Goal: Find specific page/section: Find specific page/section

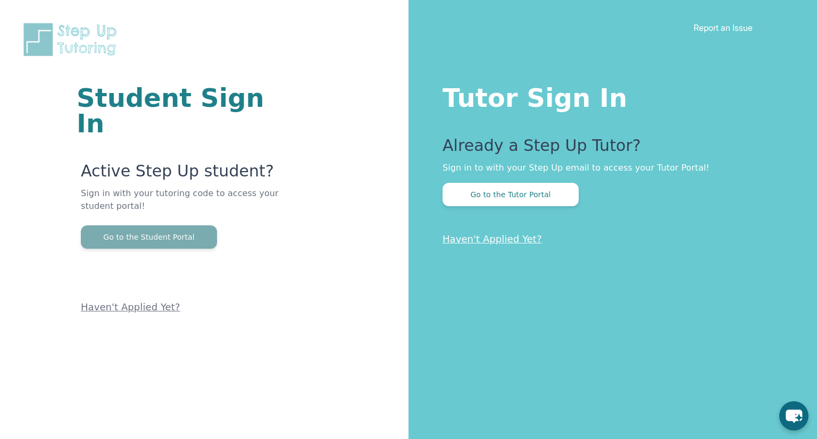
click at [146, 226] on button "Go to the Student Portal" at bounding box center [149, 237] width 136 height 23
click at [195, 226] on button "Go to the Student Portal" at bounding box center [149, 237] width 136 height 23
